Goal: Task Accomplishment & Management: Complete application form

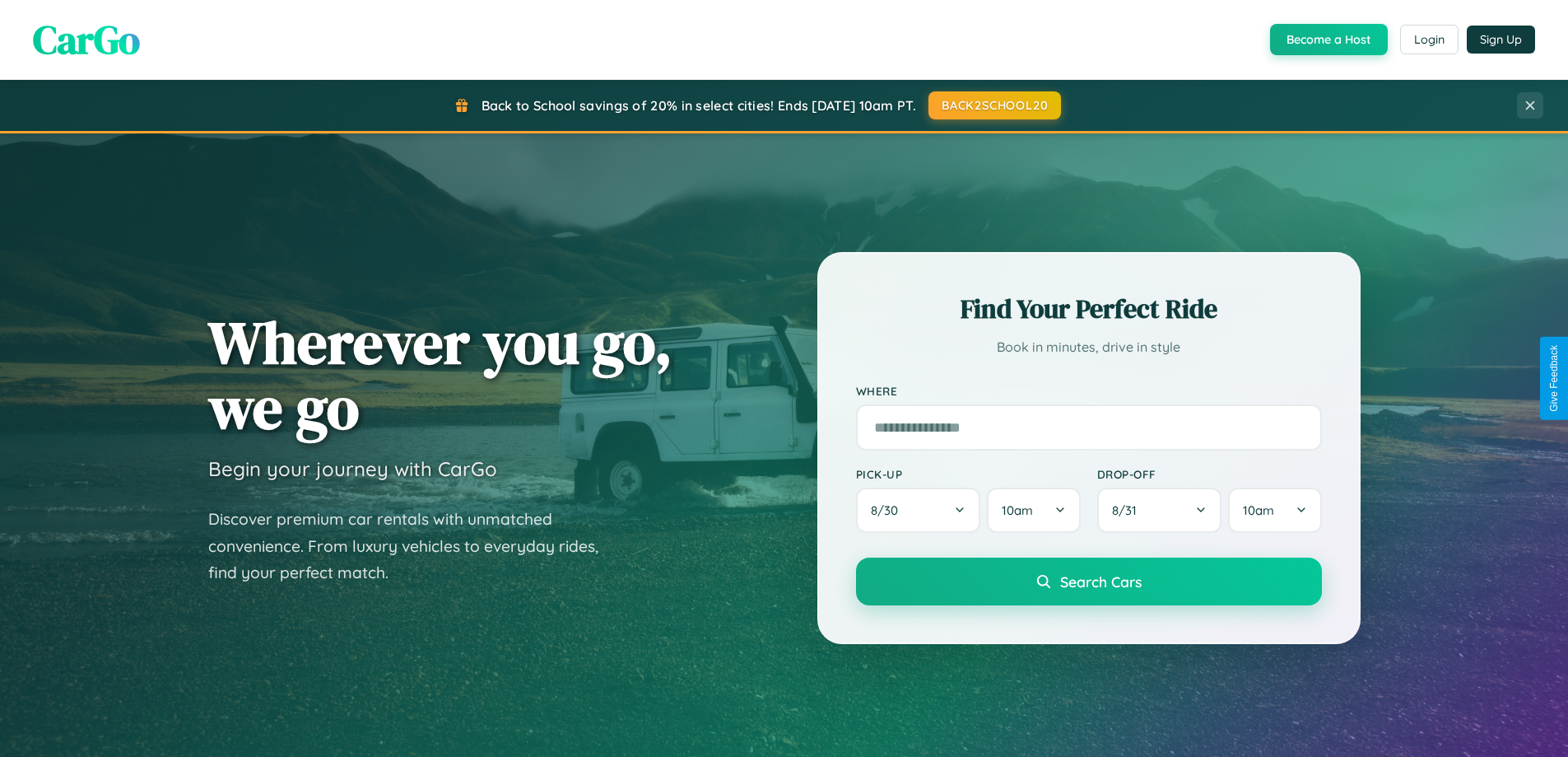
scroll to position [710, 0]
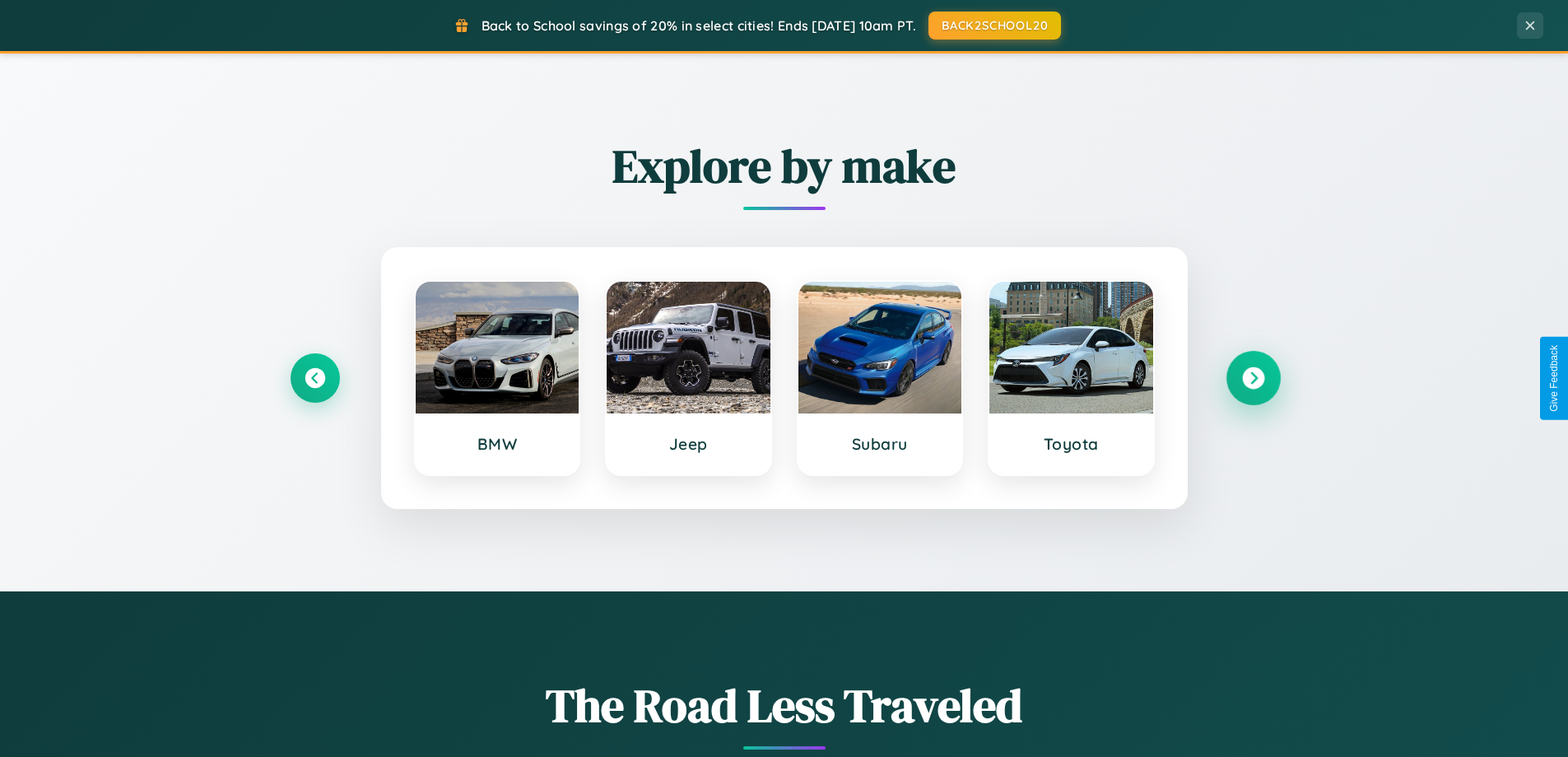
click at [1253, 378] on icon at bounding box center [1253, 378] width 22 height 22
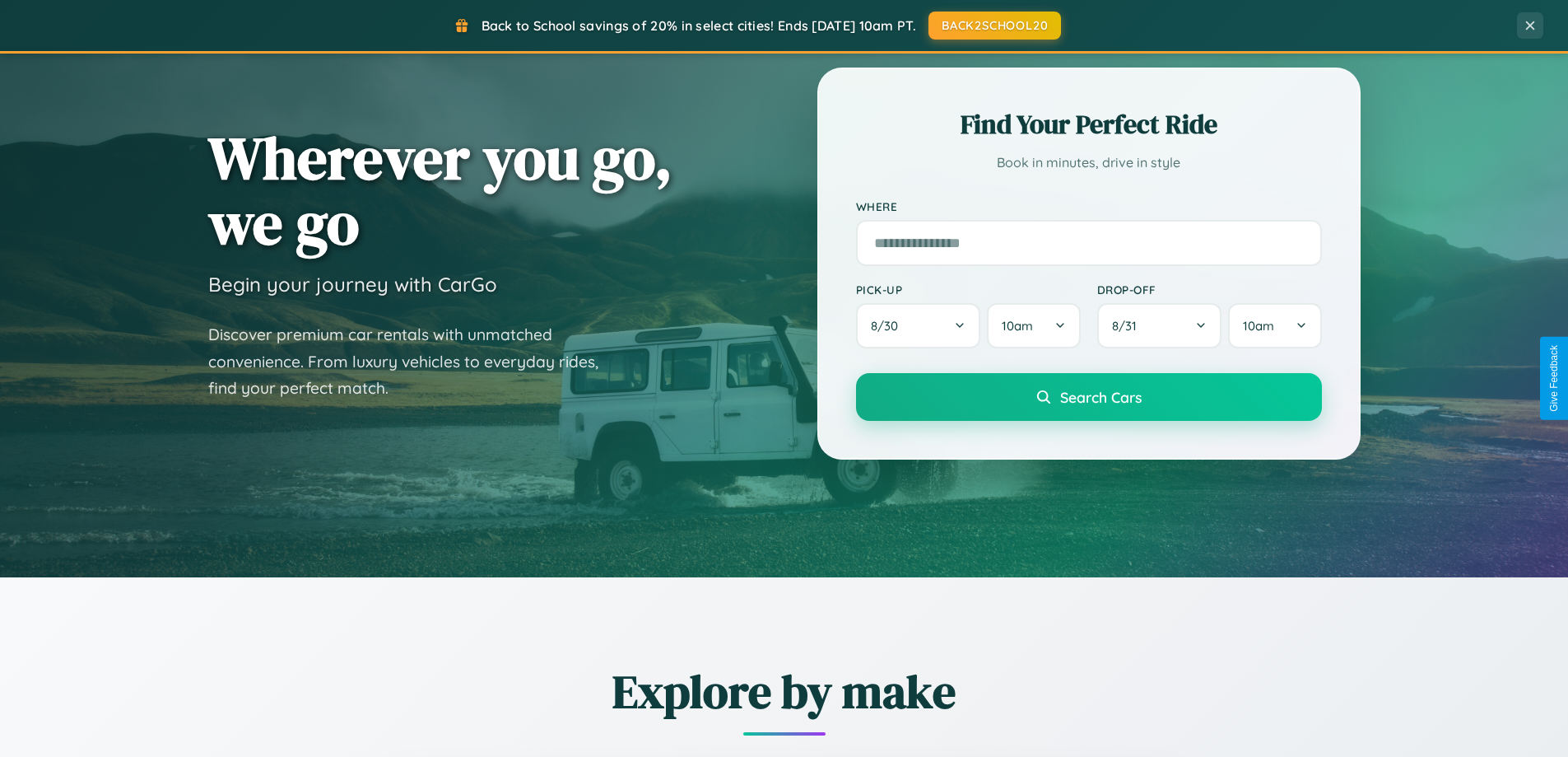
scroll to position [0, 0]
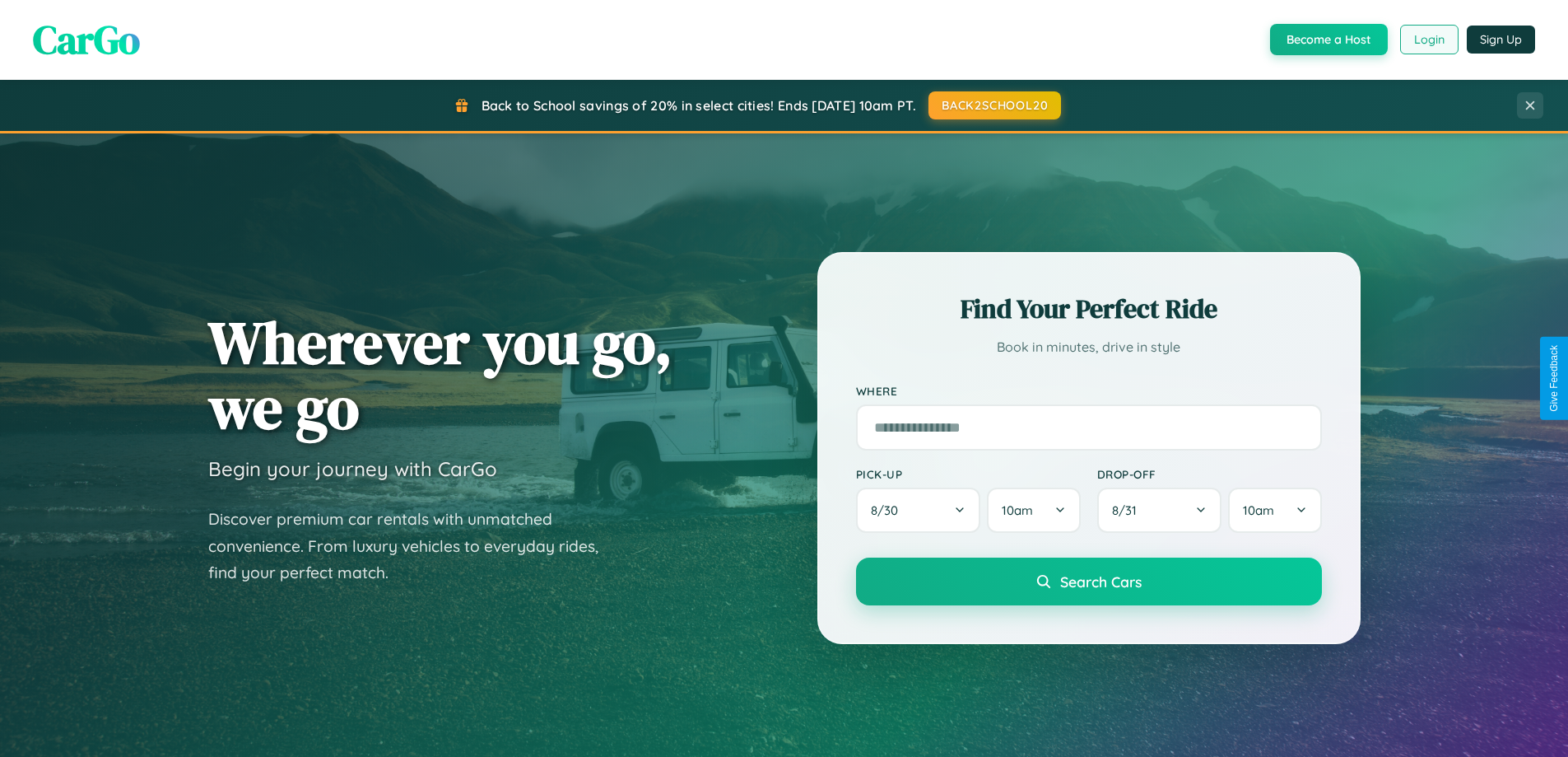
click at [1428, 39] on button "Login" at bounding box center [1429, 39] width 58 height 29
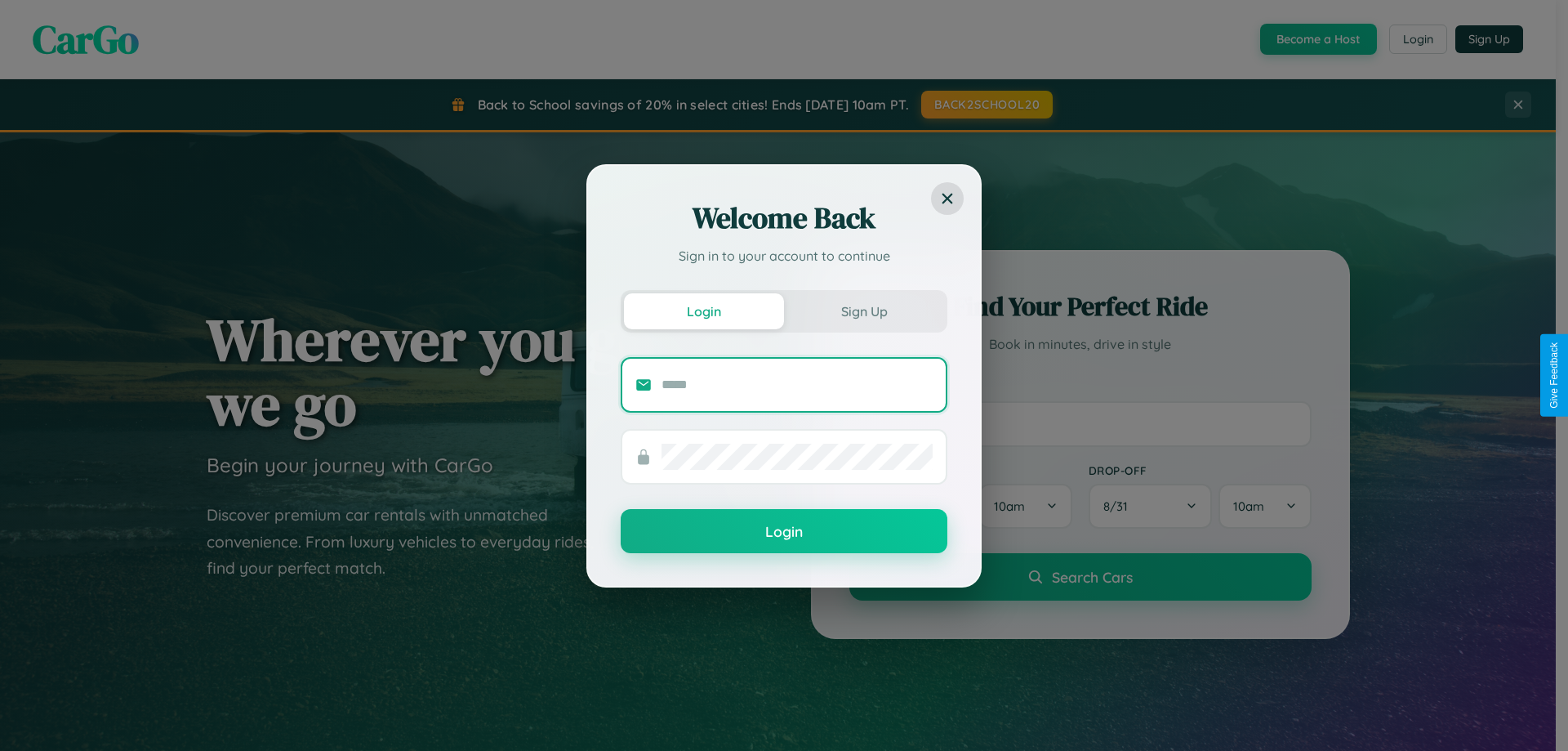
click at [797, 384] on input "text" at bounding box center [797, 384] width 271 height 26
type input "**********"
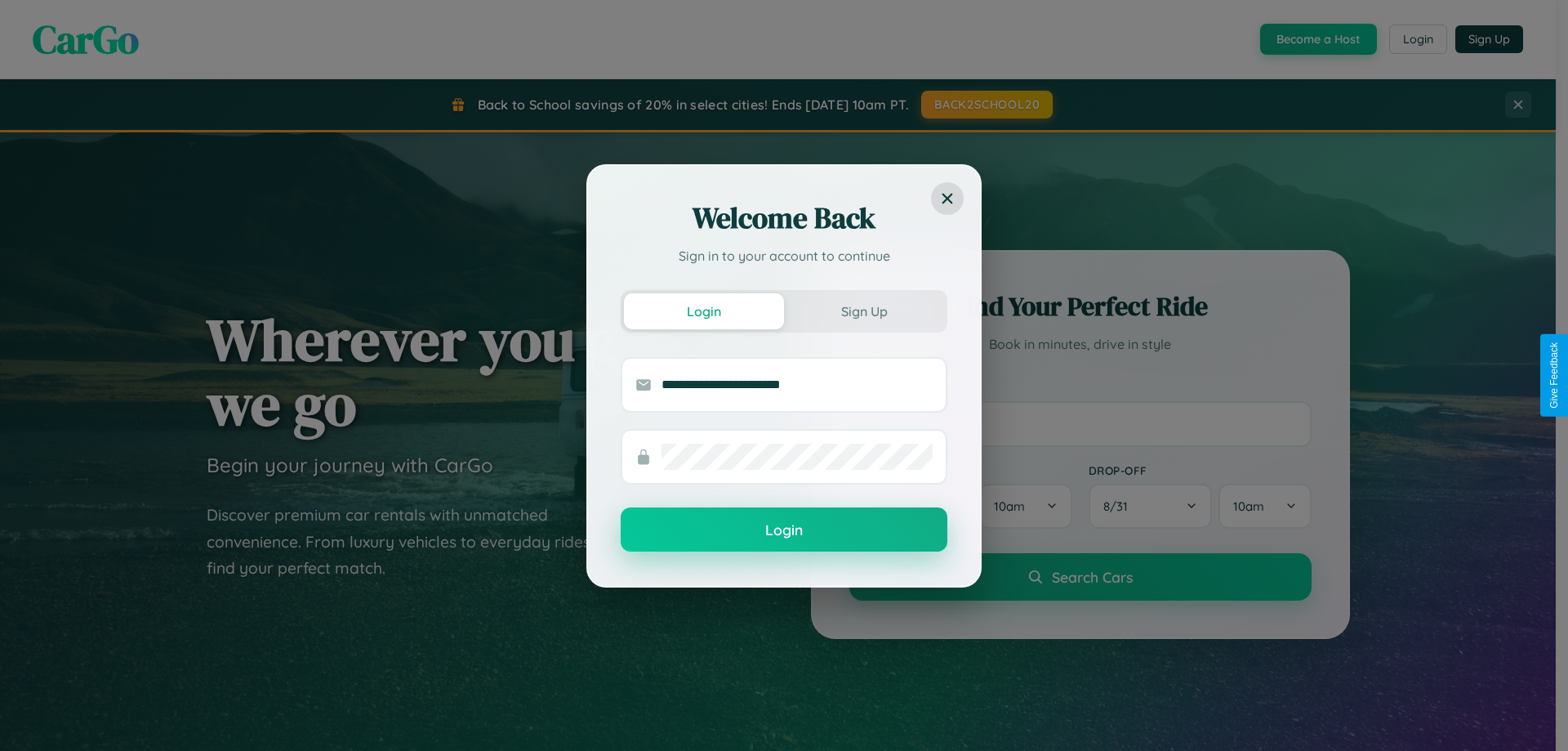
click at [784, 530] on button "Login" at bounding box center [783, 529] width 327 height 44
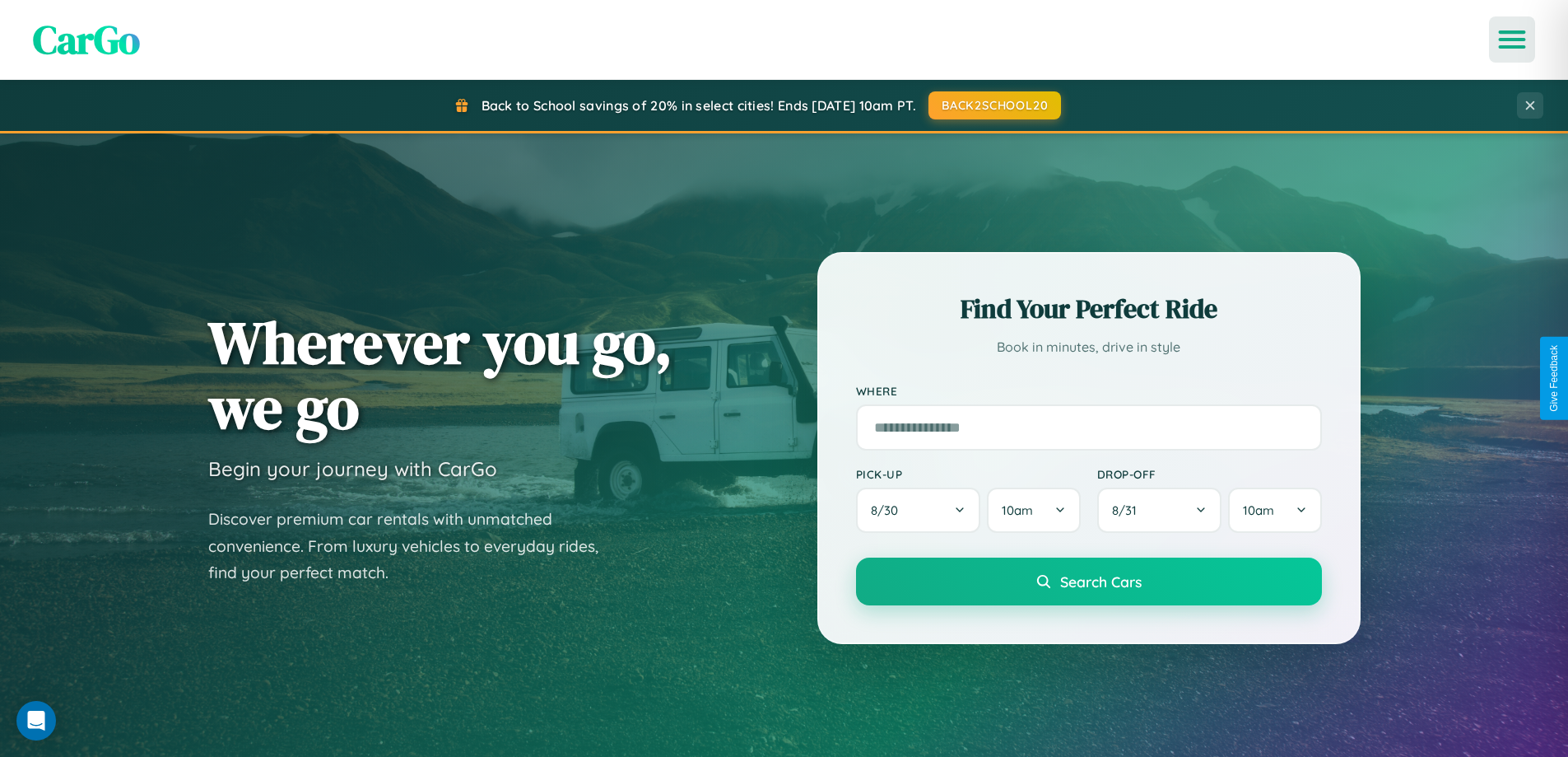
click at [1512, 39] on icon "Open menu" at bounding box center [1512, 39] width 24 height 15
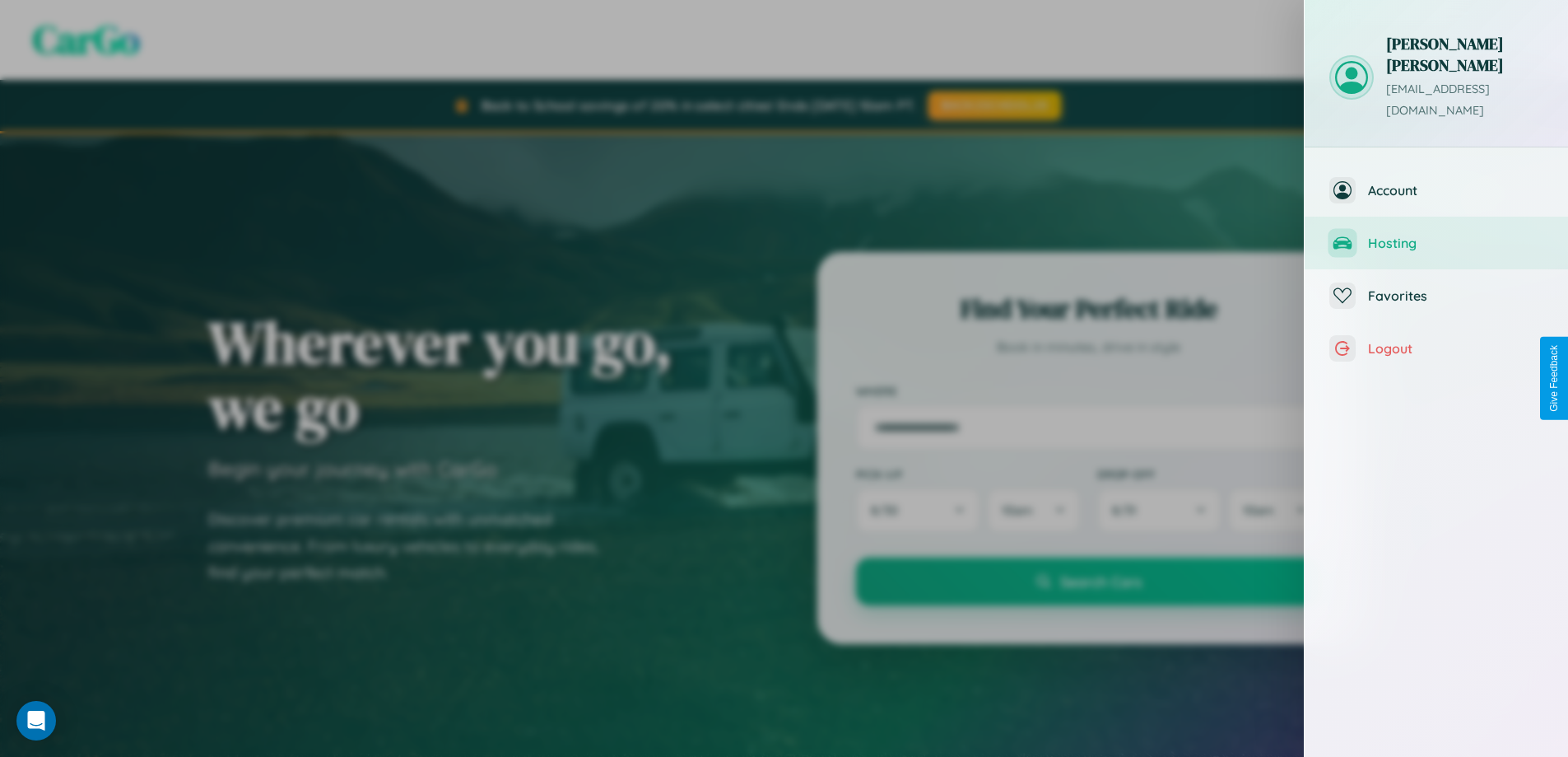
click at [1437, 235] on span "Hosting" at bounding box center [1456, 243] width 175 height 16
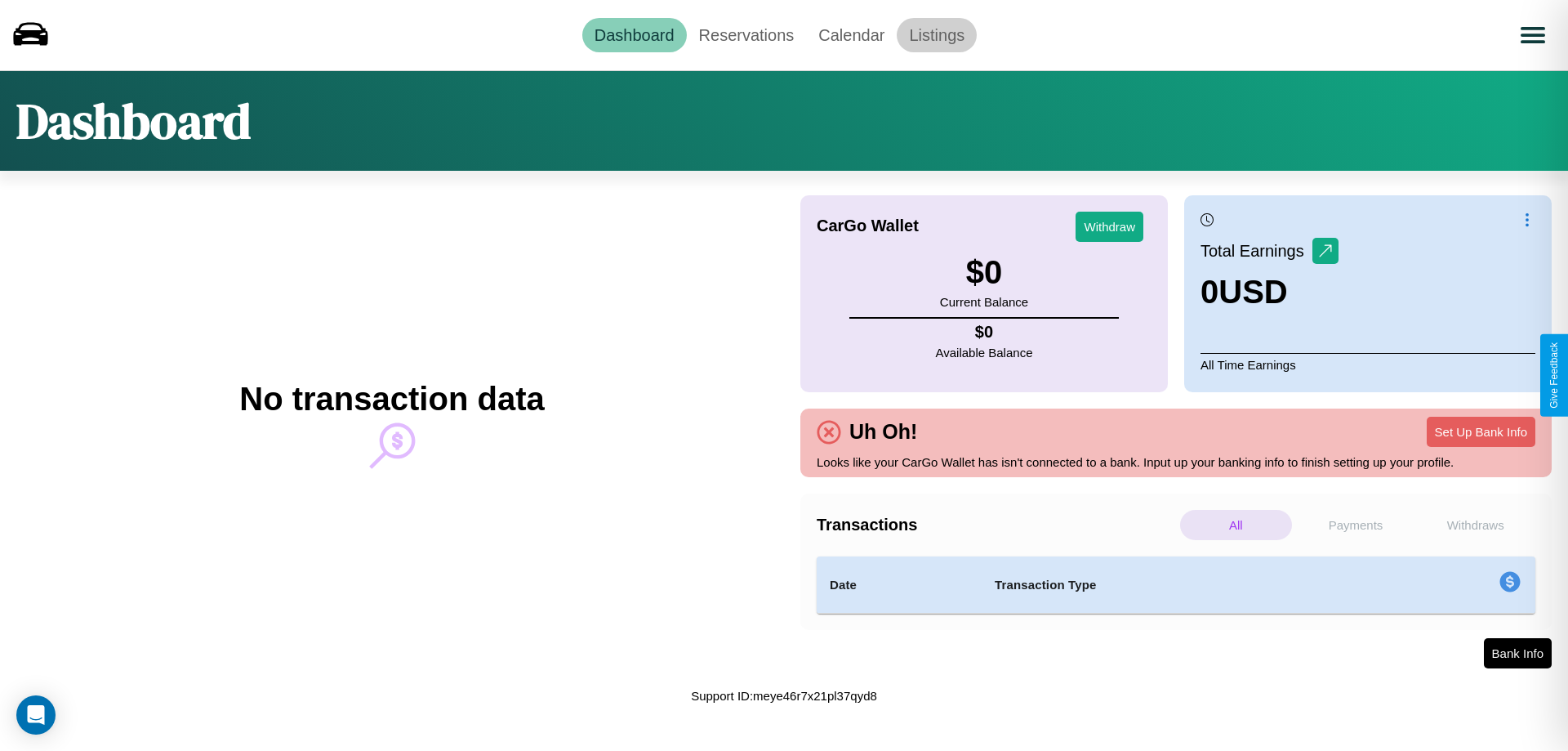
click at [937, 34] on link "Listings" at bounding box center [936, 35] width 80 height 34
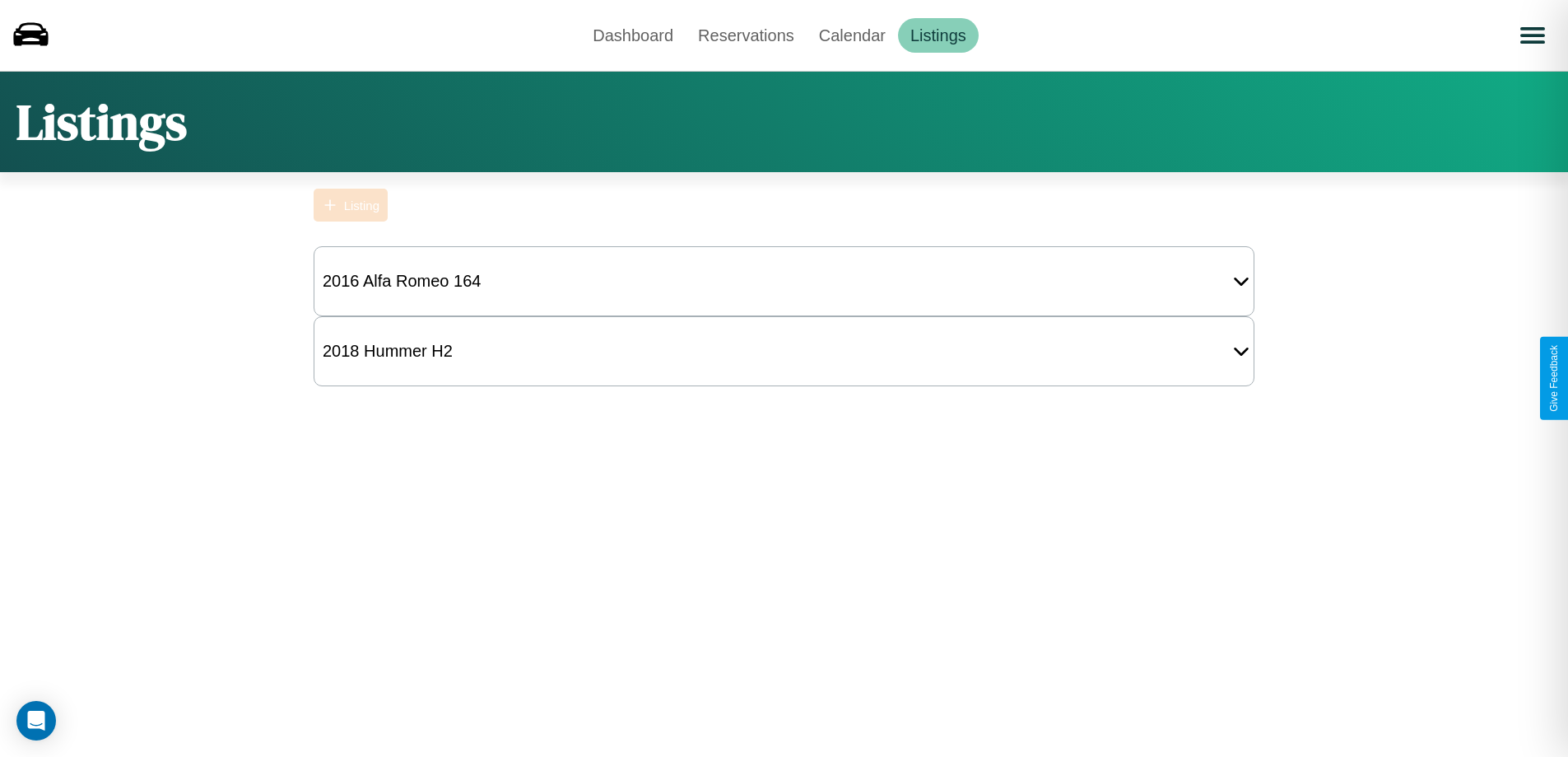
click at [350, 205] on div "Listing" at bounding box center [361, 205] width 36 height 14
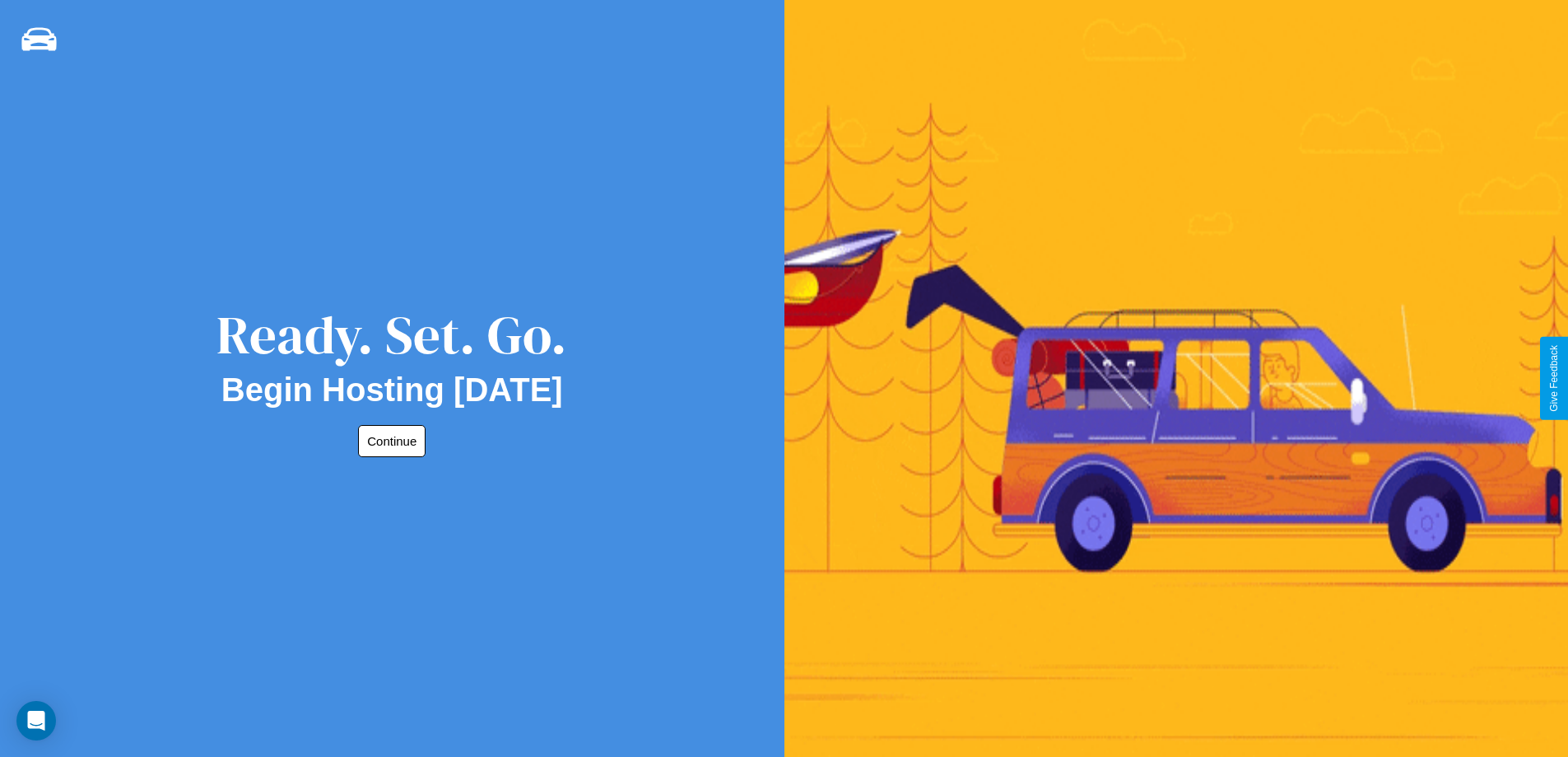
click at [389, 441] on button "Continue" at bounding box center [392, 440] width 68 height 32
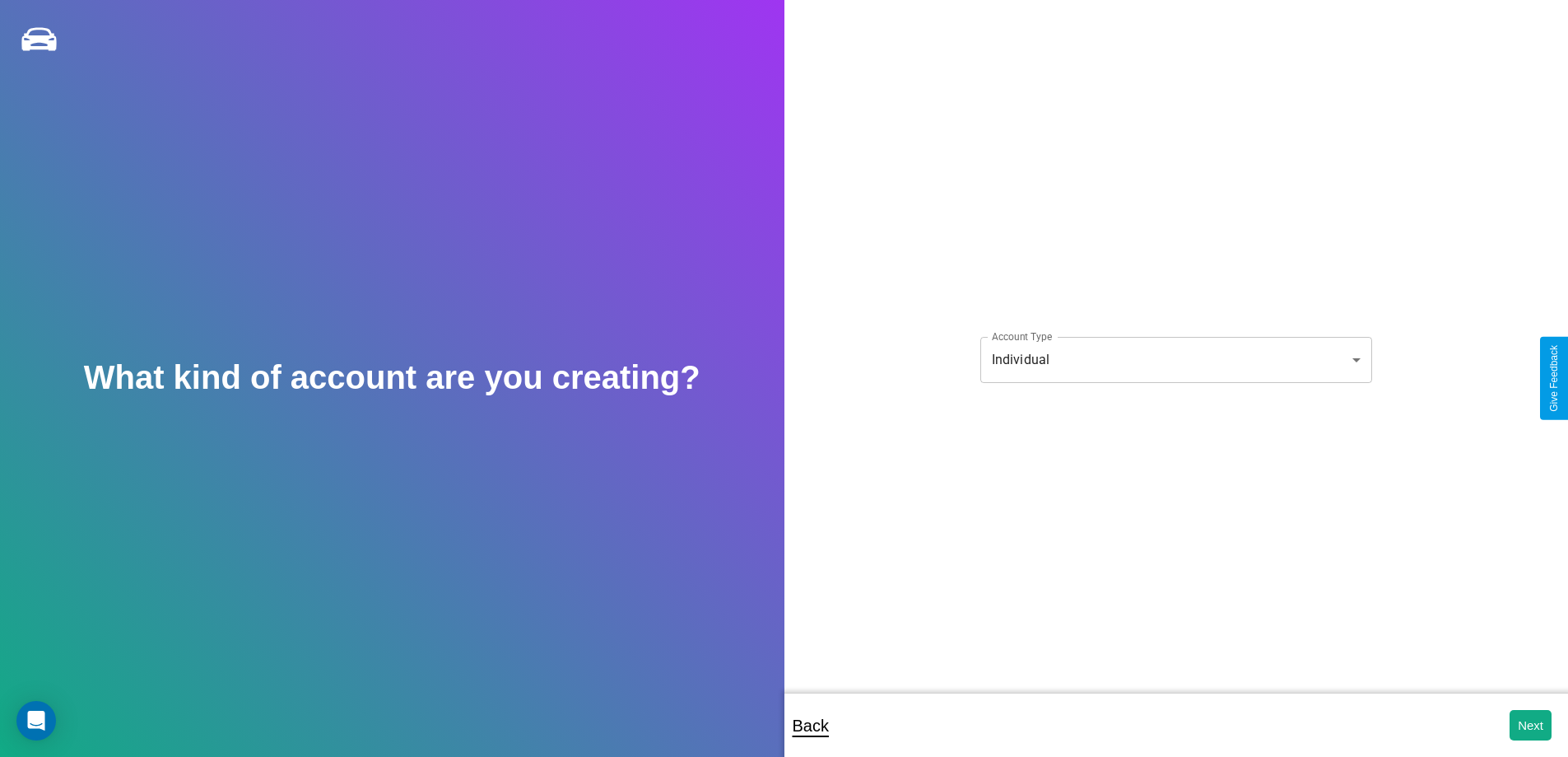
click at [1176, 359] on body "**********" at bounding box center [784, 389] width 1568 height 779
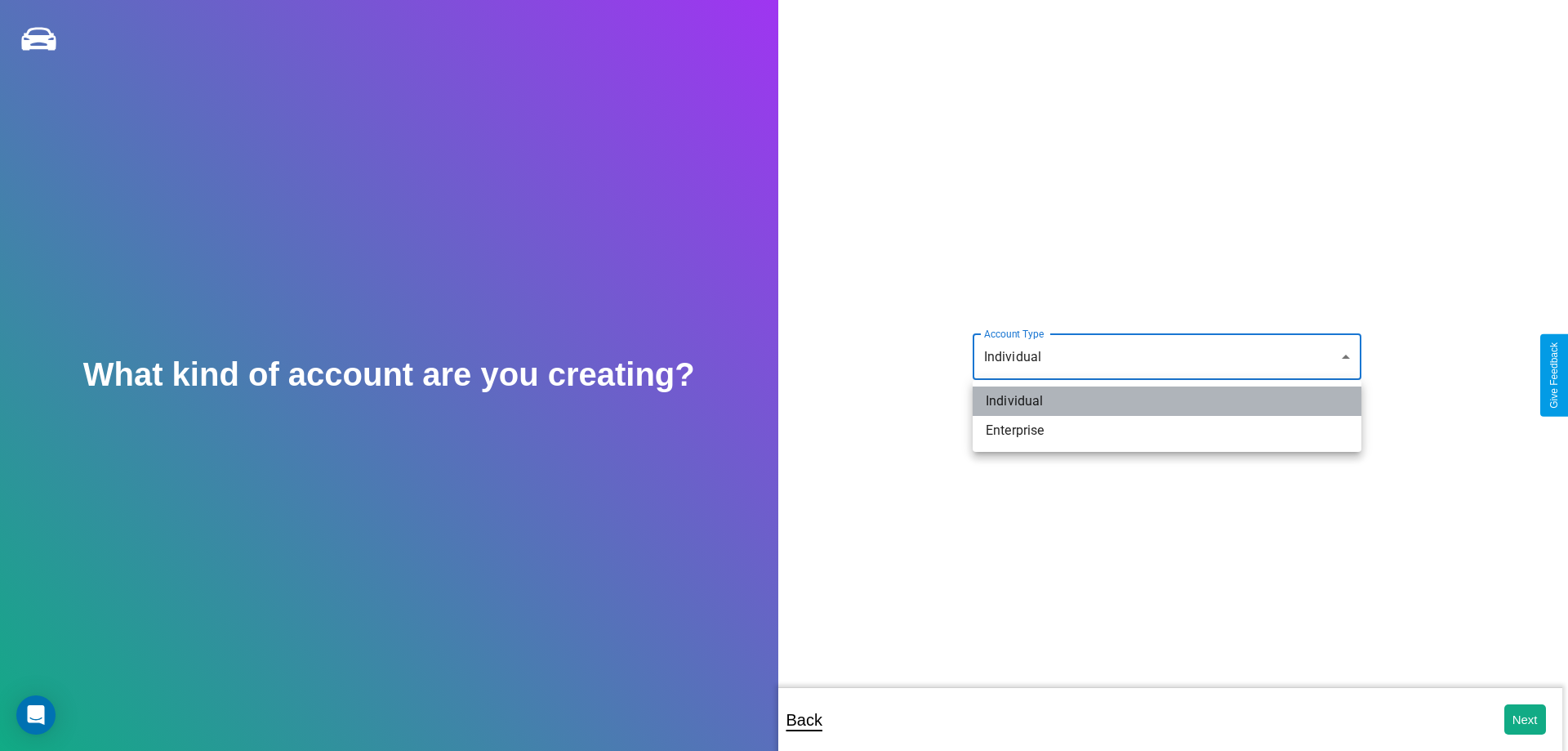
click at [1167, 401] on li "Individual" at bounding box center [1166, 401] width 388 height 29
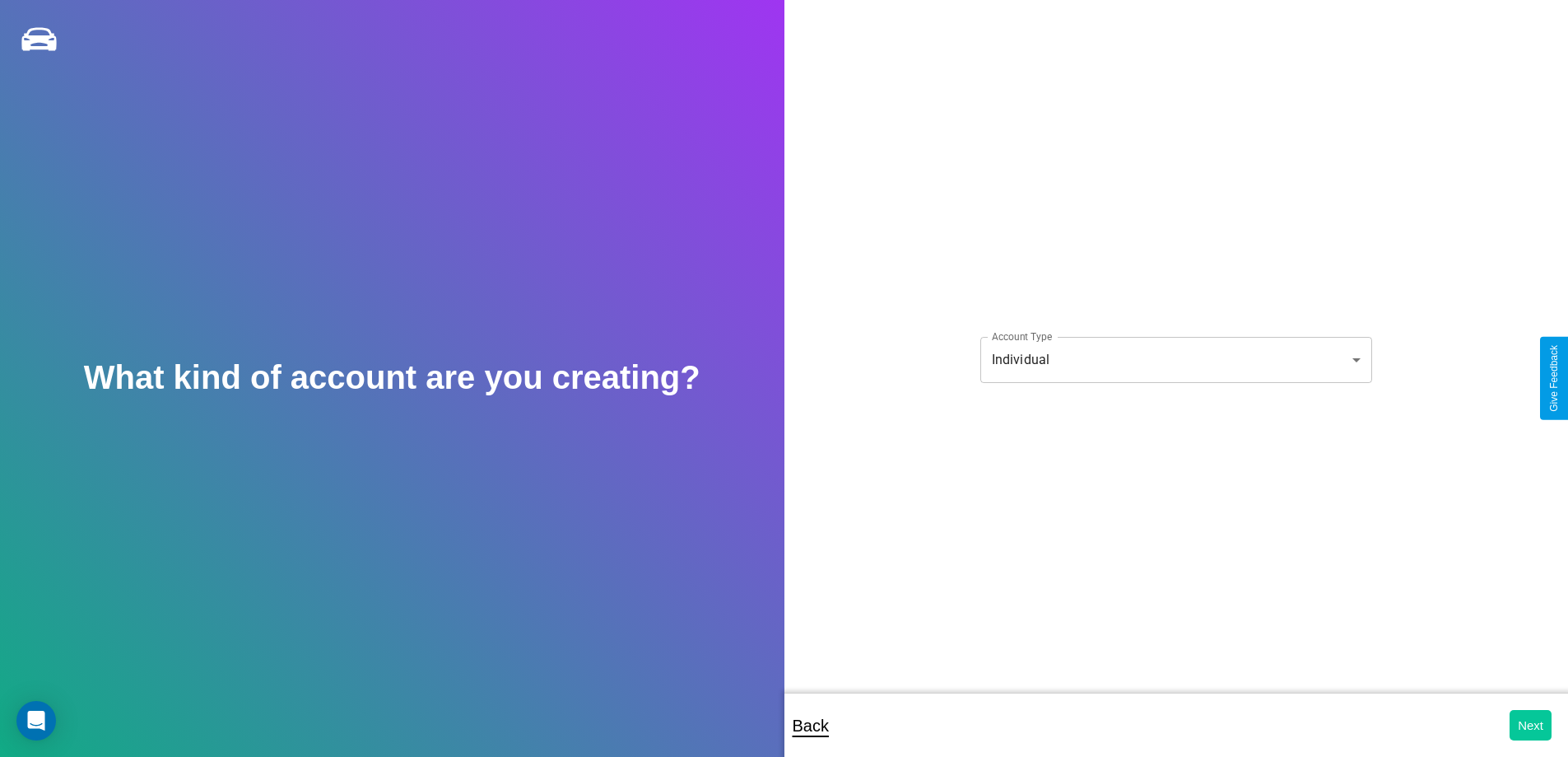
click at [1531, 725] on button "Next" at bounding box center [1531, 724] width 42 height 30
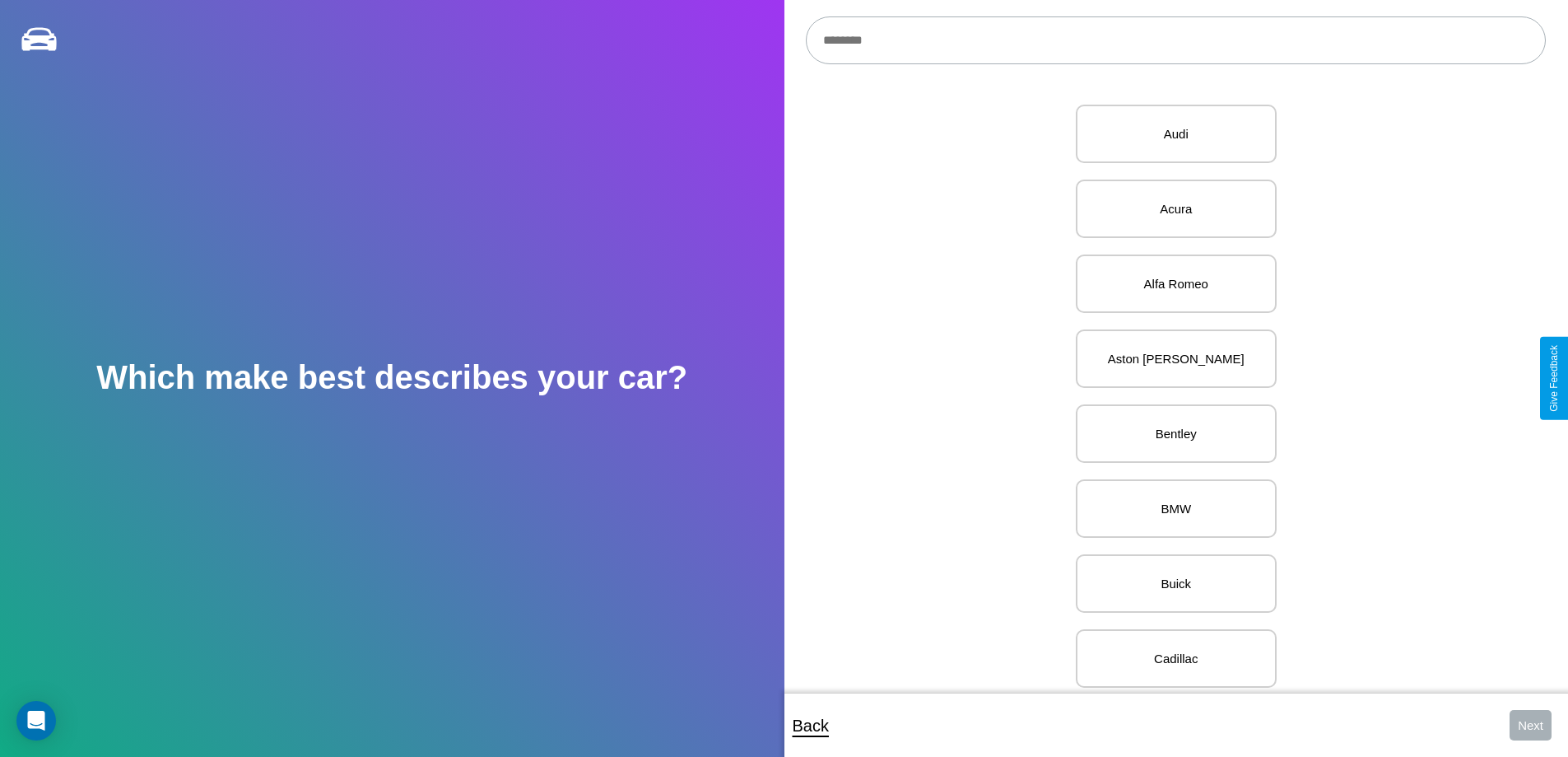
scroll to position [563, 0]
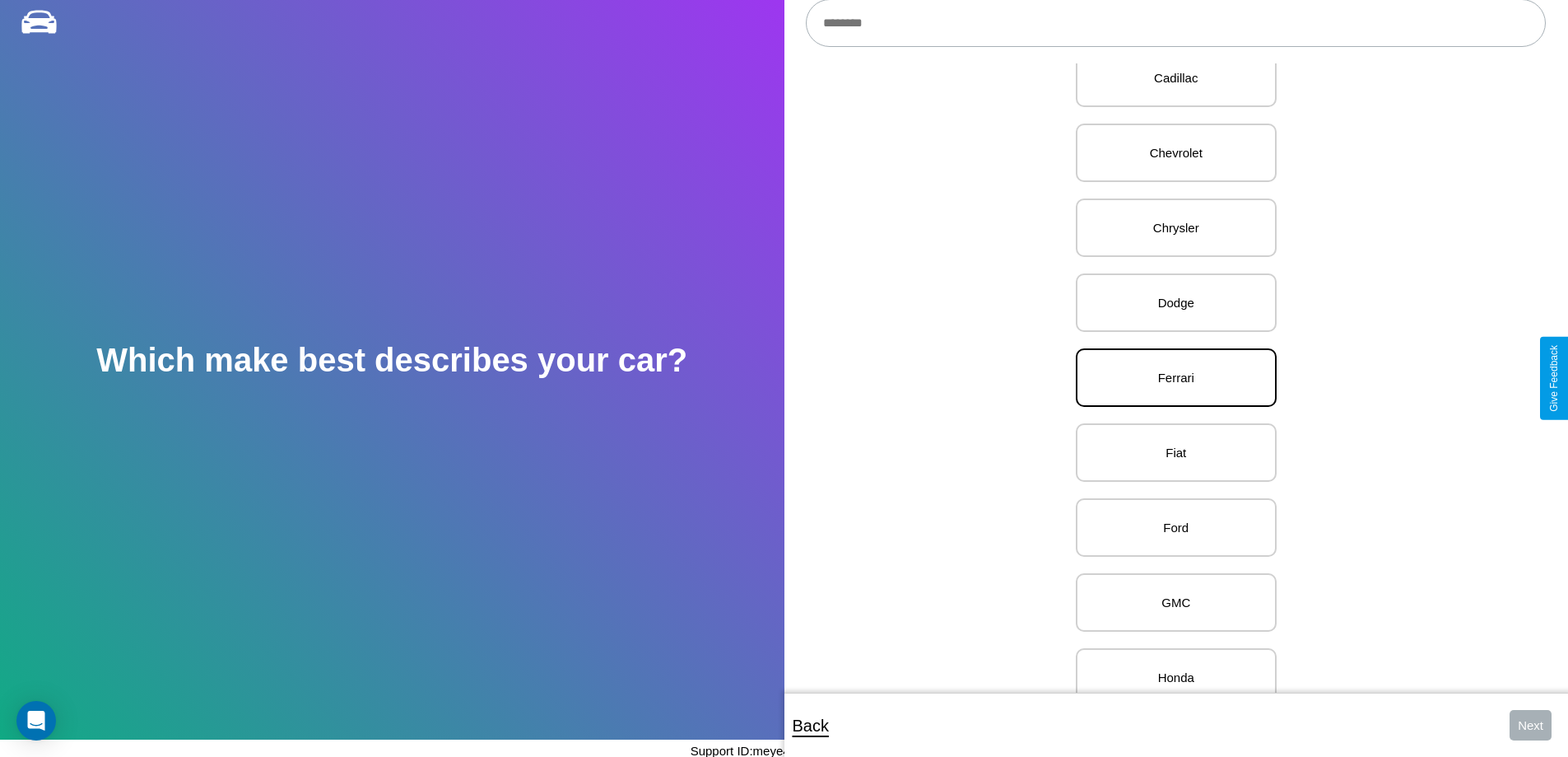
click at [1170, 378] on p "Ferrari" at bounding box center [1176, 377] width 164 height 22
click at [1531, 725] on button "Next" at bounding box center [1531, 724] width 42 height 30
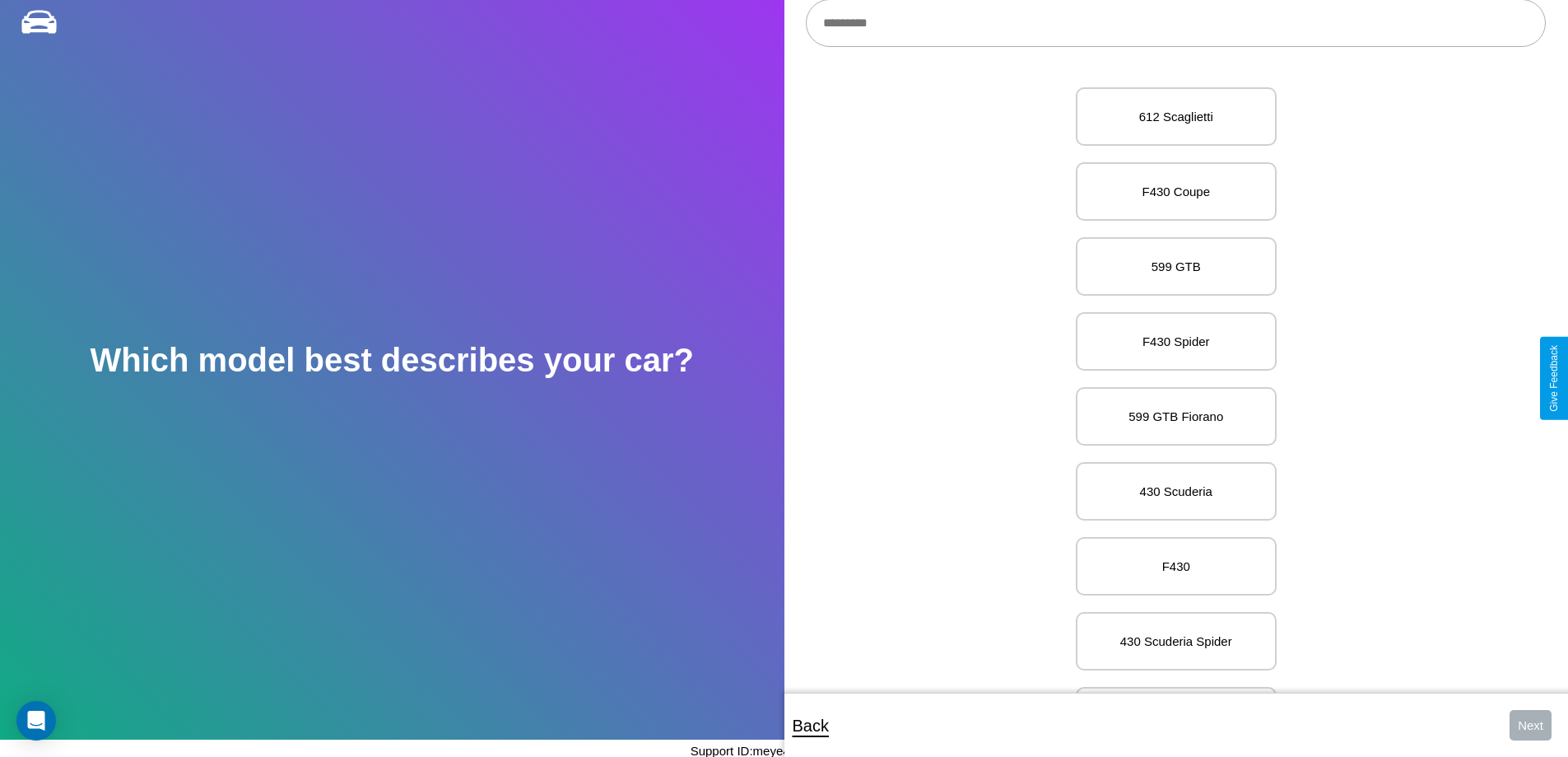
scroll to position [5285, 0]
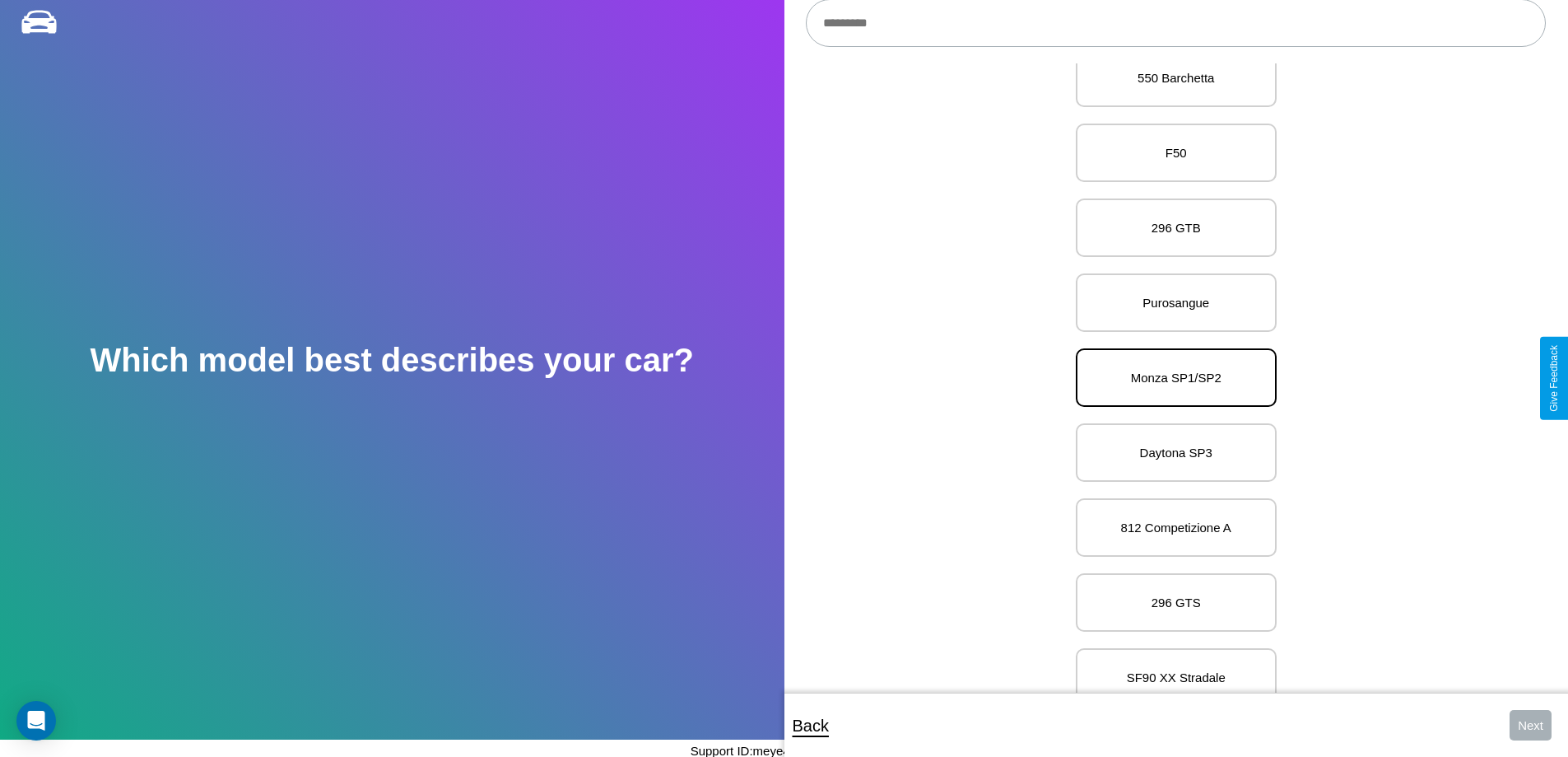
click at [1170, 378] on p "Monza SP1/SP2" at bounding box center [1176, 377] width 164 height 22
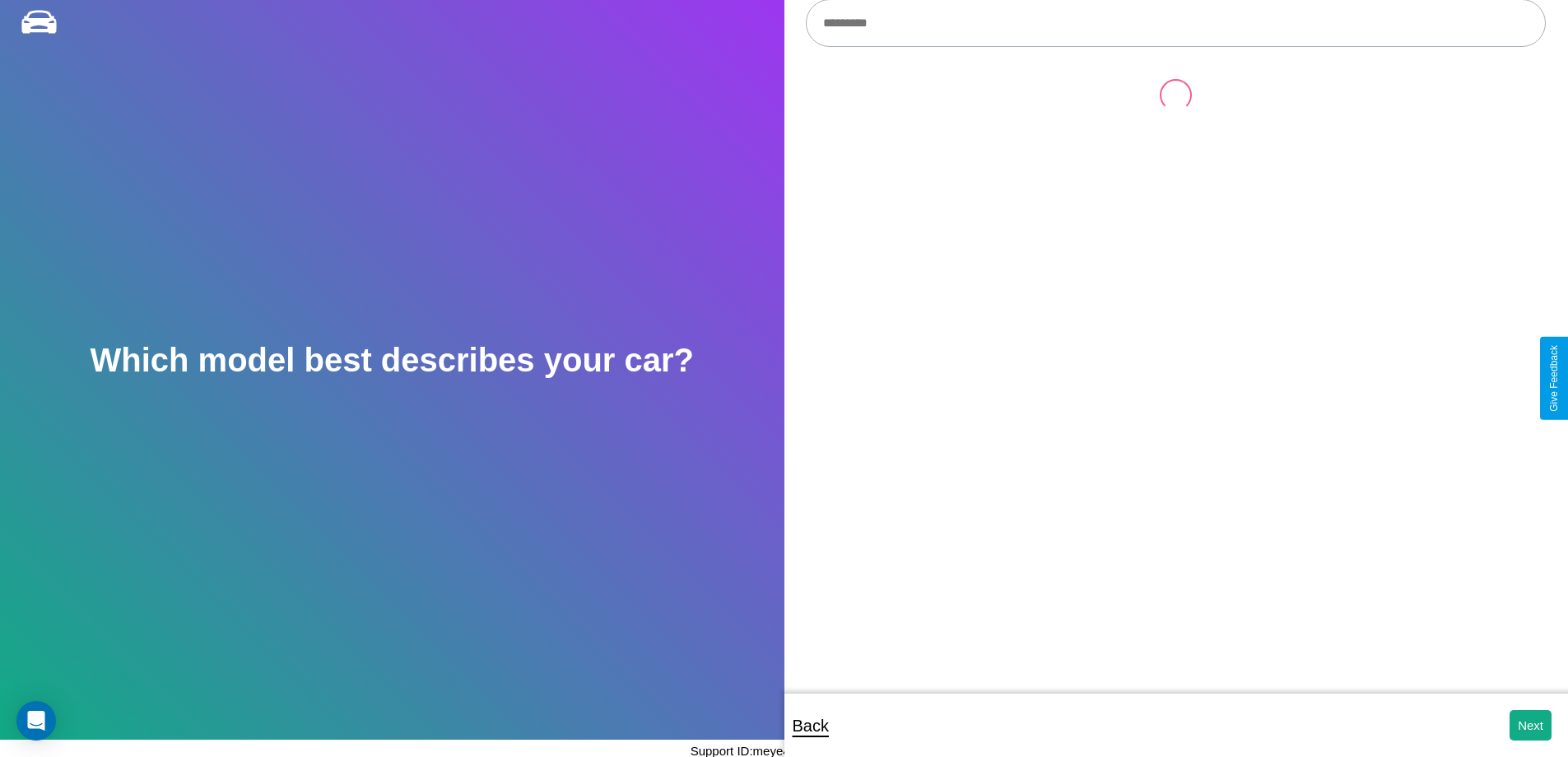
scroll to position [0, 0]
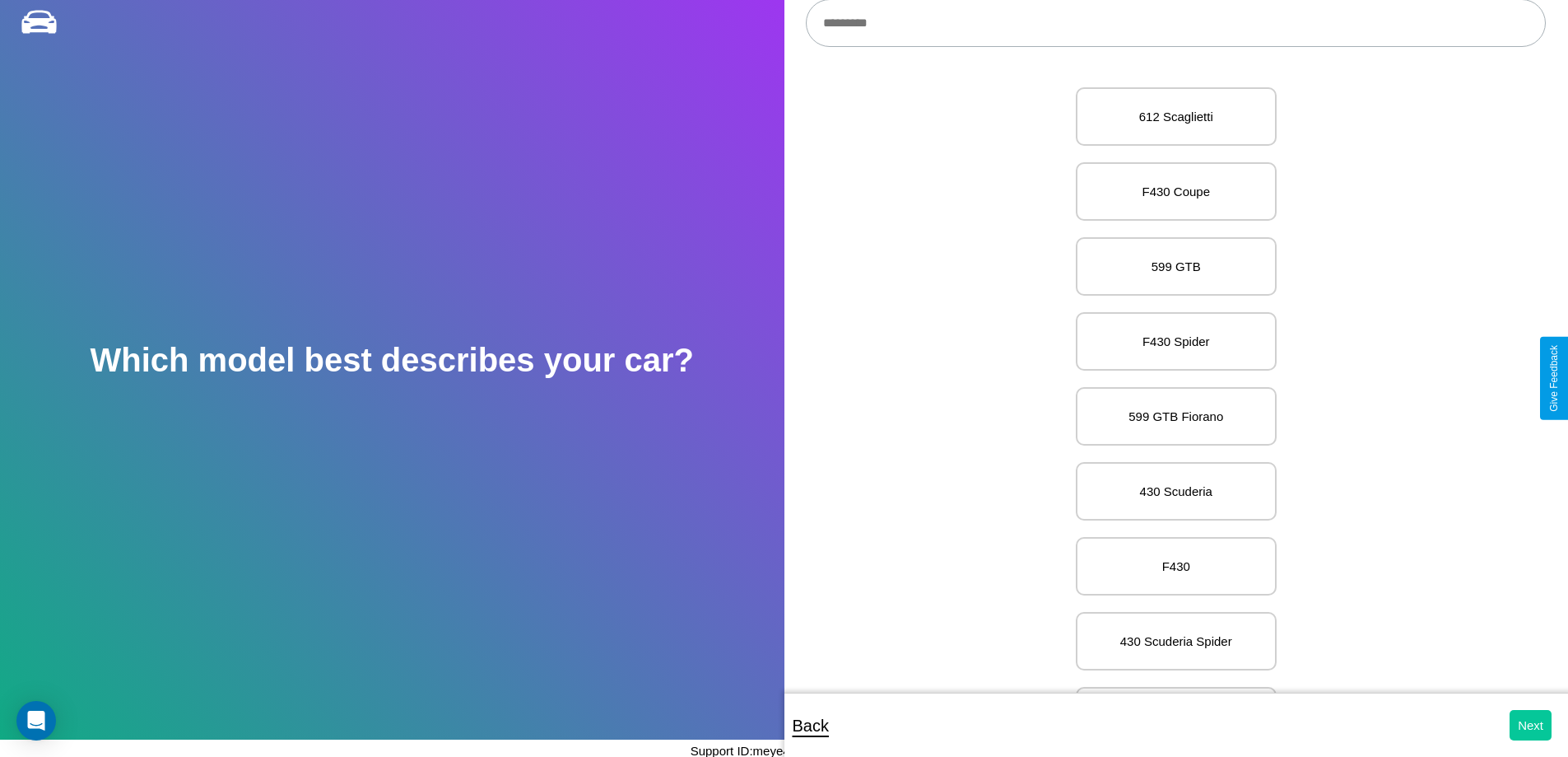
click at [1531, 725] on button "Next" at bounding box center [1531, 724] width 42 height 30
